Goal: Task Accomplishment & Management: Use online tool/utility

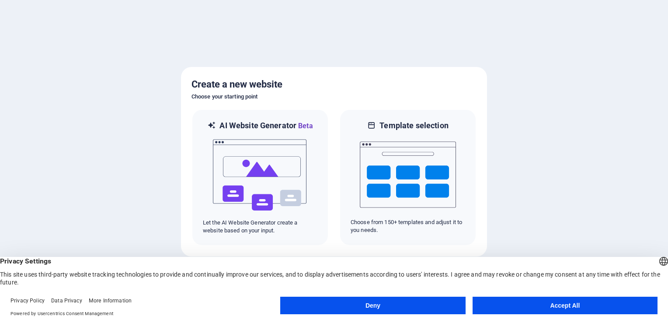
click at [511, 305] on button "Accept All" at bounding box center [565, 304] width 185 height 17
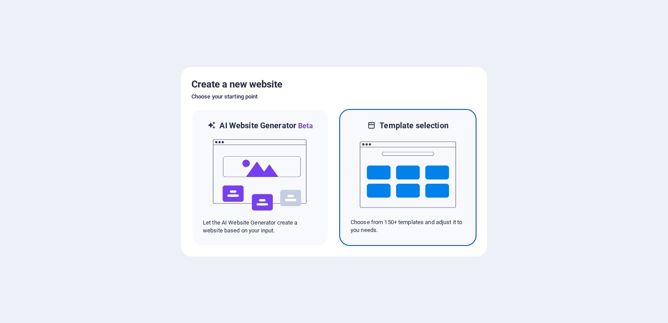
click at [432, 237] on div "Template selection Choose from 150+ templates and adjust it to you needs." at bounding box center [407, 177] width 137 height 137
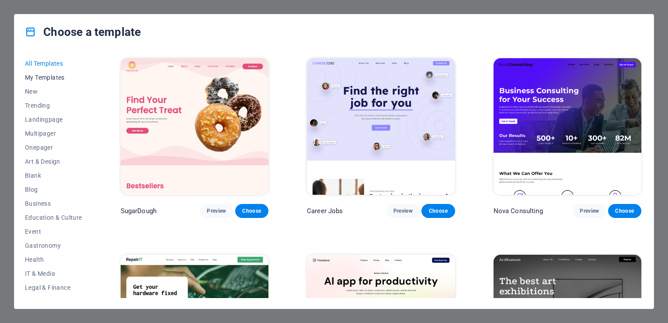
click at [35, 80] on span "My Templates" at bounding box center [53, 77] width 57 height 7
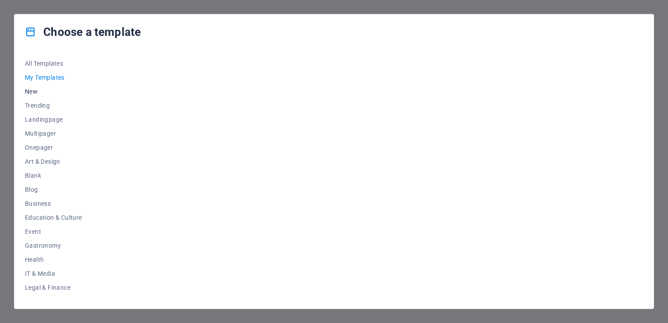
click at [33, 90] on span "New" at bounding box center [53, 91] width 57 height 7
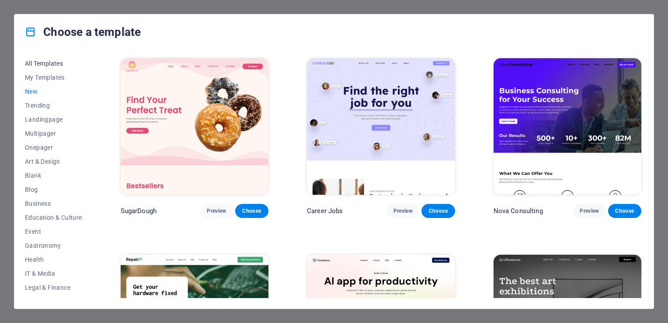
click at [33, 60] on span "All Templates" at bounding box center [53, 63] width 57 height 7
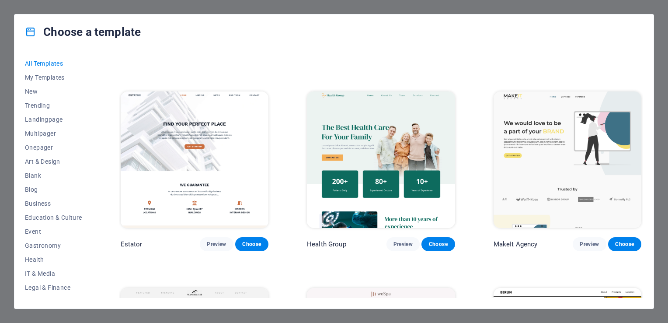
scroll to position [1929, 0]
click at [211, 129] on img at bounding box center [195, 159] width 148 height 136
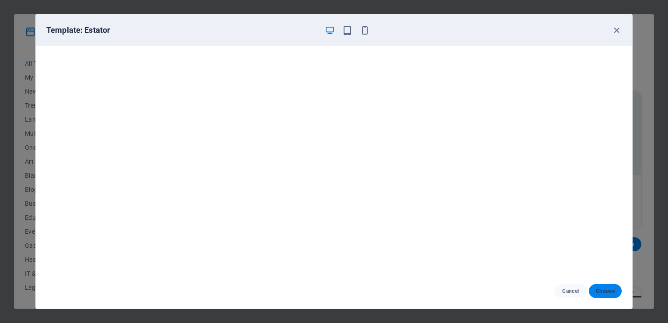
click at [610, 289] on span "Choose" at bounding box center [605, 290] width 19 height 7
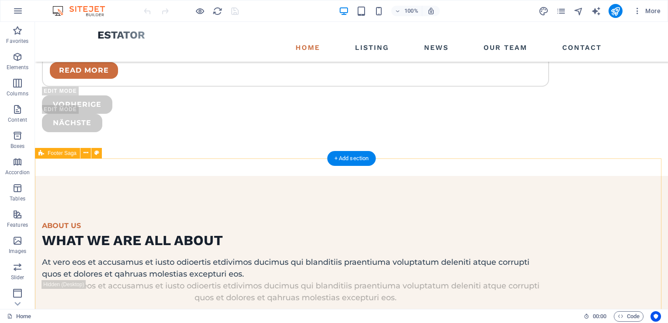
scroll to position [2300, 0]
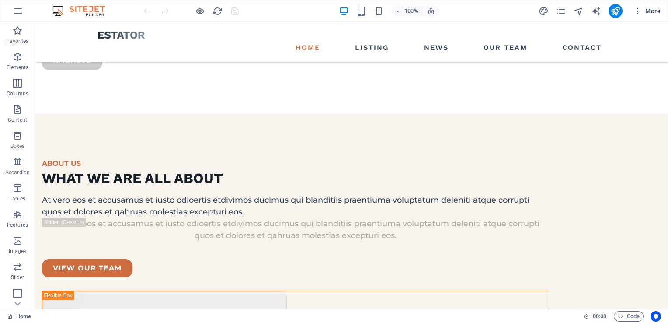
click at [634, 10] on icon "button" at bounding box center [637, 11] width 9 height 9
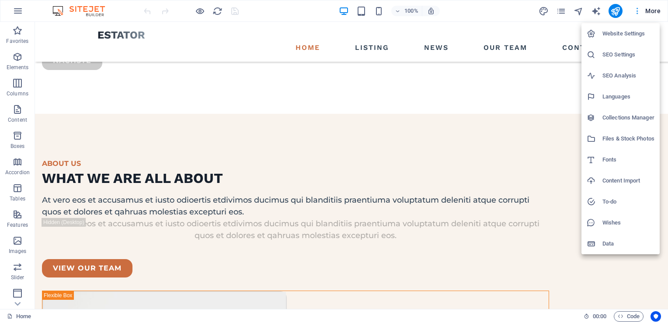
click at [634, 10] on div at bounding box center [334, 161] width 668 height 323
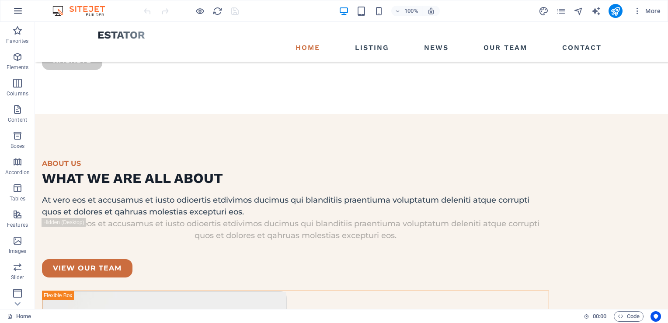
click at [12, 3] on button "button" at bounding box center [17, 10] width 21 height 21
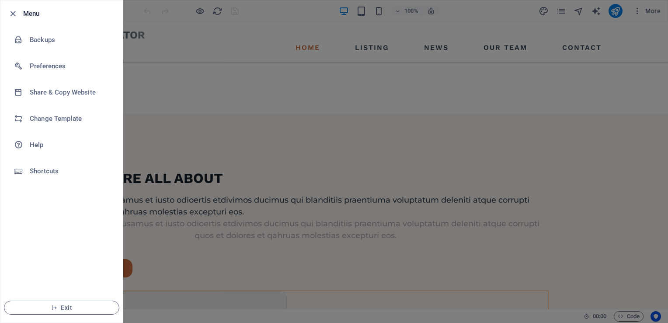
click at [152, 14] on div at bounding box center [334, 161] width 668 height 323
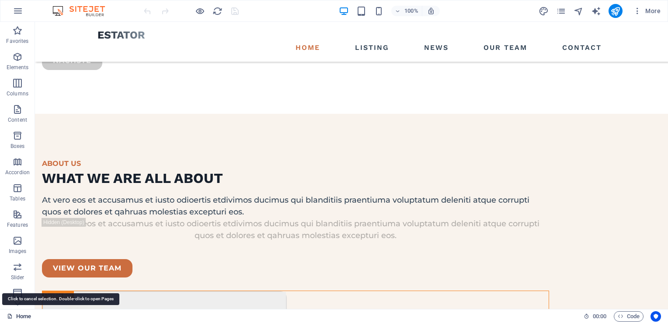
click at [19, 319] on link "Home" at bounding box center [19, 316] width 24 height 10
click at [131, 318] on div "Home" at bounding box center [292, 316] width 570 height 10
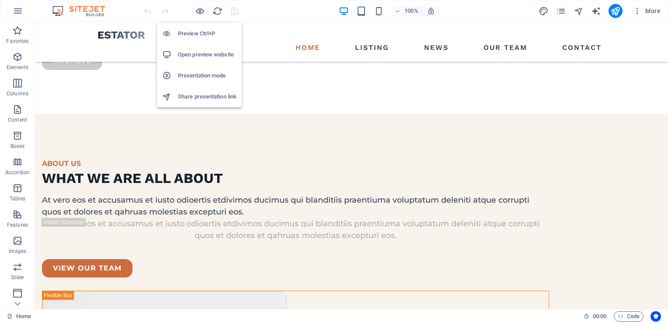
click at [199, 37] on h6 "Preview Ctrl+P" at bounding box center [207, 33] width 59 height 10
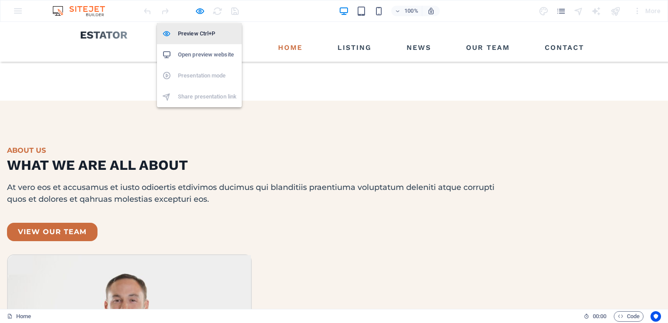
scroll to position [2130, 0]
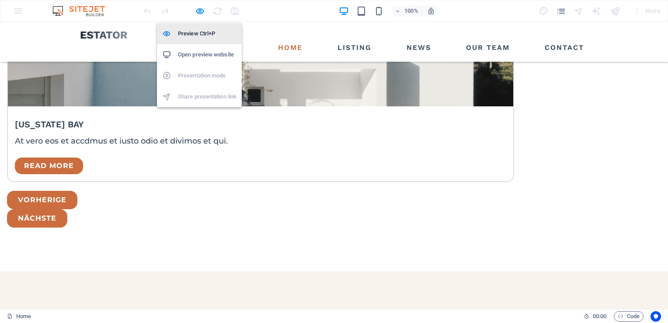
click at [205, 34] on h6 "Preview Ctrl+P" at bounding box center [207, 33] width 59 height 10
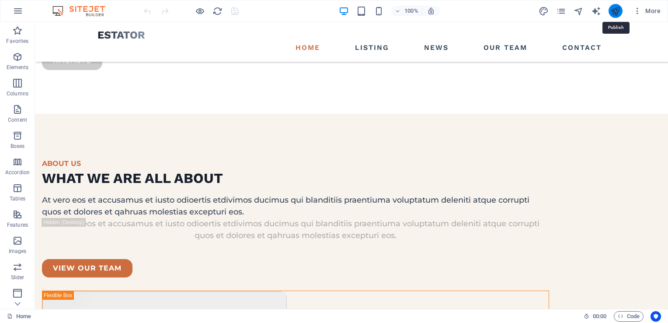
click at [611, 10] on icon "publish" at bounding box center [615, 11] width 10 height 10
